Goal: Obtain resource: Download file/media

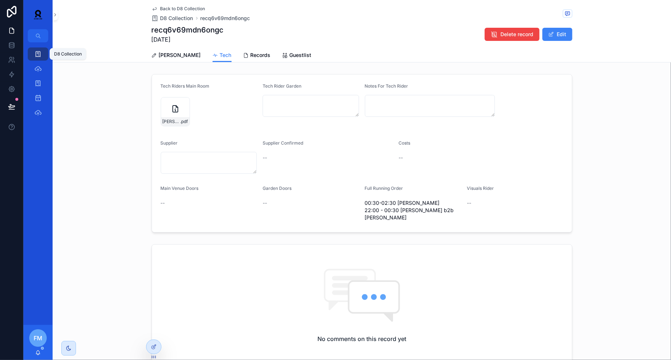
click at [36, 54] on icon "scrollable content" at bounding box center [37, 53] width 7 height 7
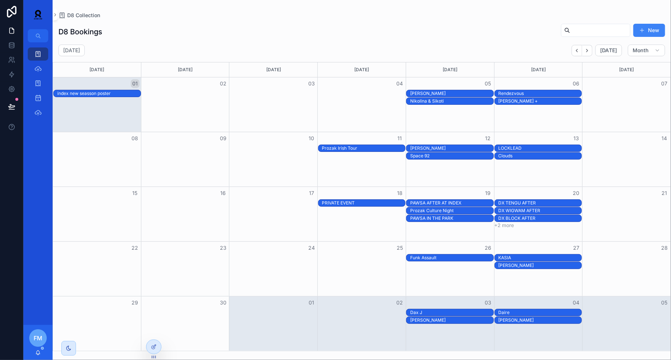
click at [367, 147] on div "Prozak Irish Tour" at bounding box center [363, 148] width 83 height 6
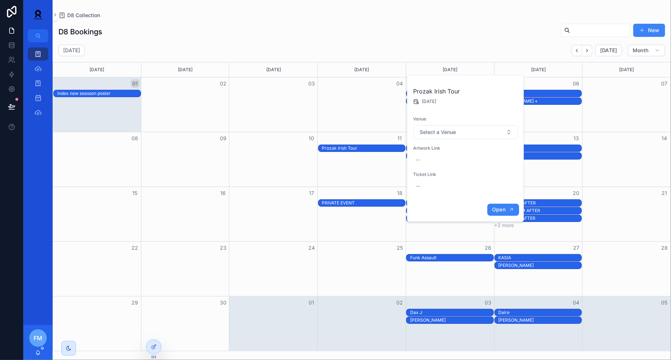
click at [498, 211] on span "Open" at bounding box center [499, 209] width 14 height 7
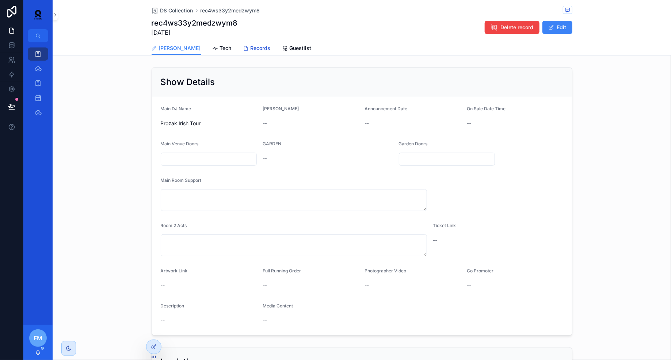
click at [251, 48] on span "Records" at bounding box center [261, 48] width 20 height 7
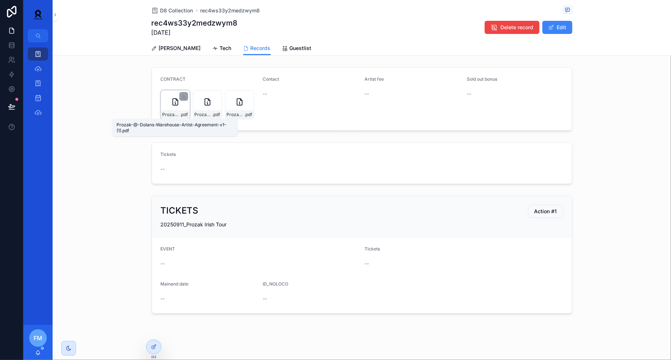
click at [170, 113] on span "Prozak-@-Dolans-Warehouse-Artist-Agreement-v1-(1)" at bounding box center [172, 115] width 18 height 6
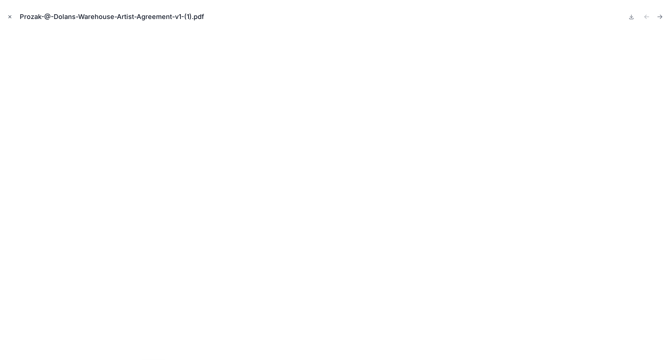
click at [11, 20] on button "Close modal" at bounding box center [10, 17] width 8 height 8
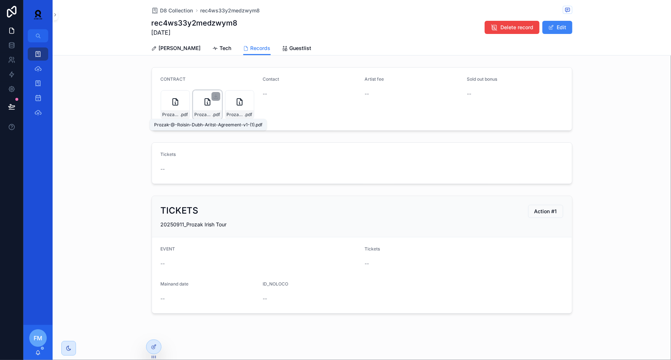
click at [195, 116] on span "Prozak-@-Roisin-Dubh-Aritst-Agreement-v1-(1)" at bounding box center [204, 115] width 18 height 6
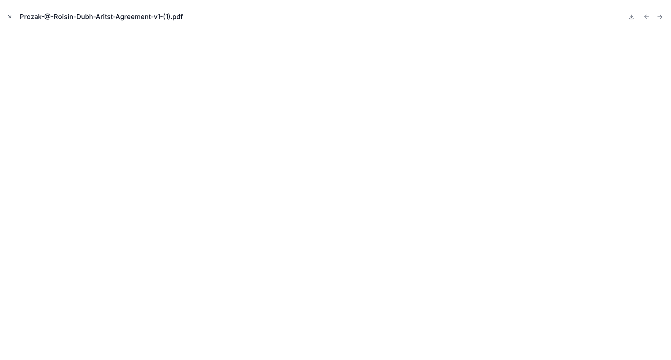
click at [10, 17] on icon "Close modal" at bounding box center [9, 16] width 5 height 5
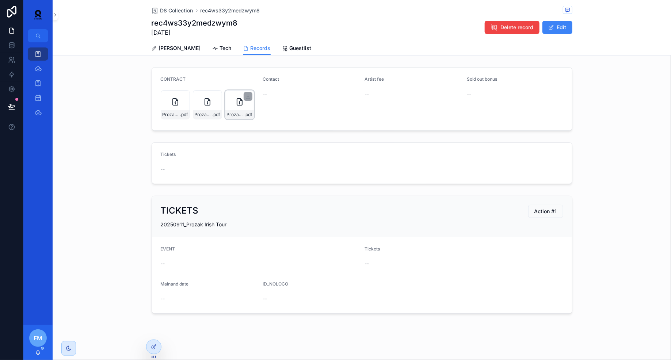
click at [241, 108] on div "Prozak-@-[GEOGRAPHIC_DATA]-Avenue-Artist-Agreement-v1-(1) .pdf" at bounding box center [239, 104] width 29 height 29
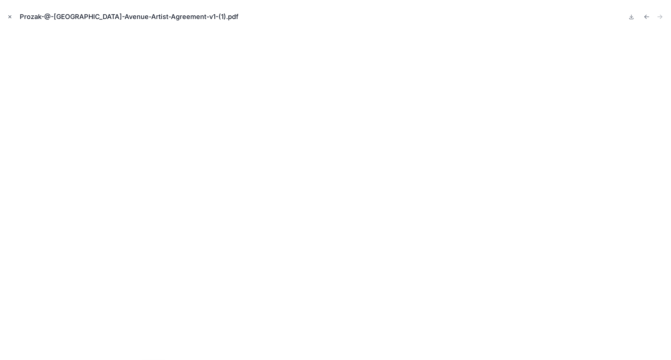
click at [9, 18] on icon "Close modal" at bounding box center [9, 16] width 5 height 5
